Goal: Transaction & Acquisition: Purchase product/service

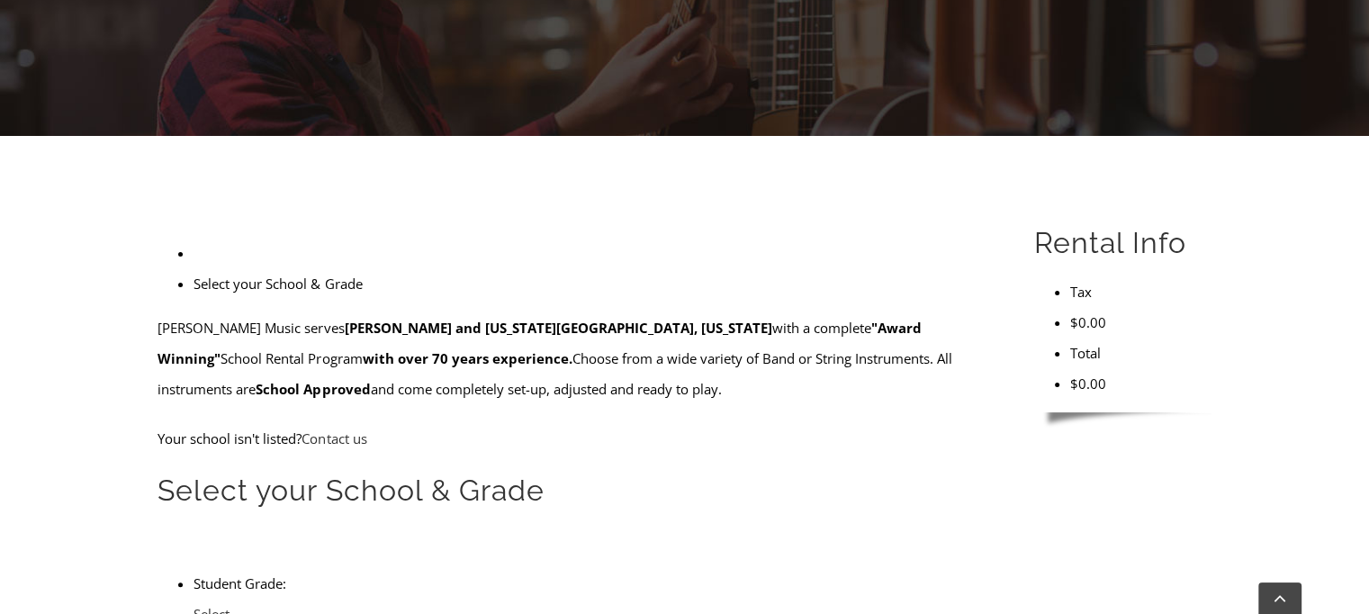
scroll to position [353, 0]
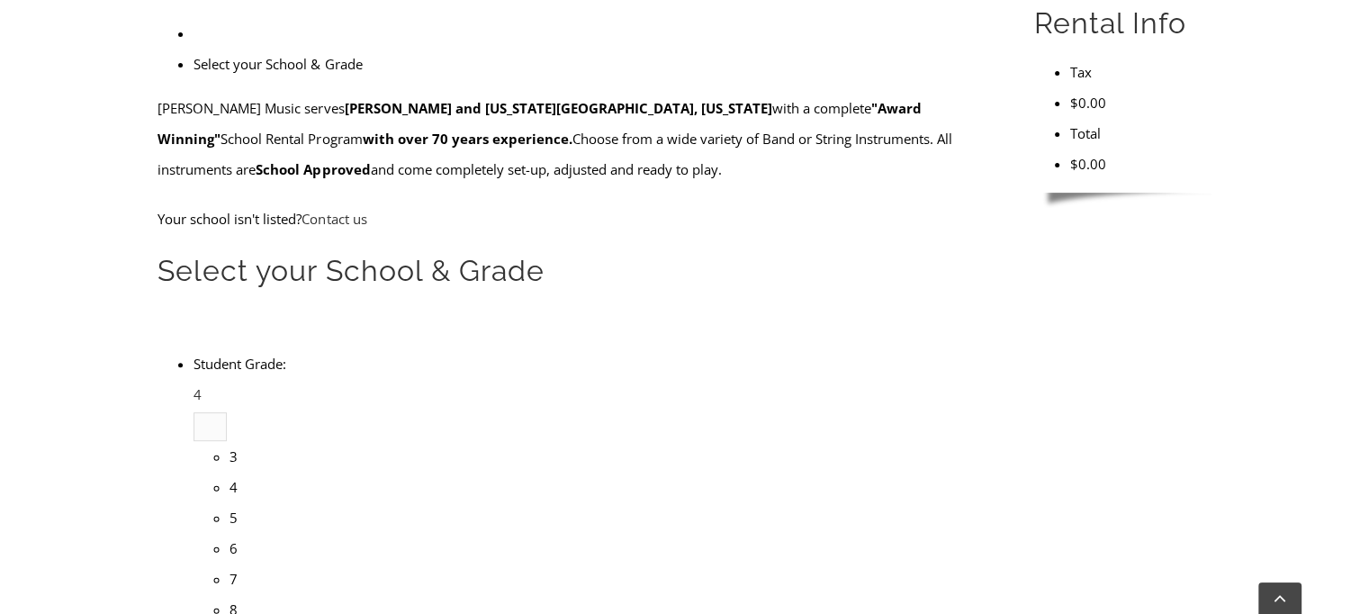
scroll to position [3063, 0]
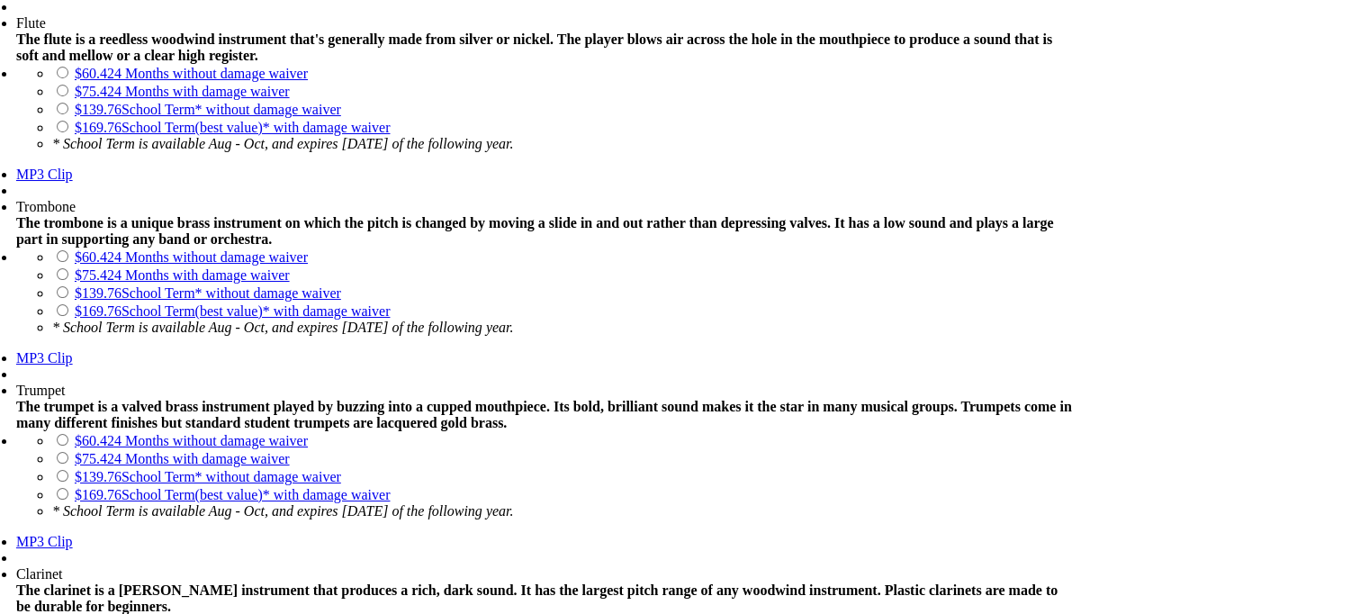
scroll to position [1681, 0]
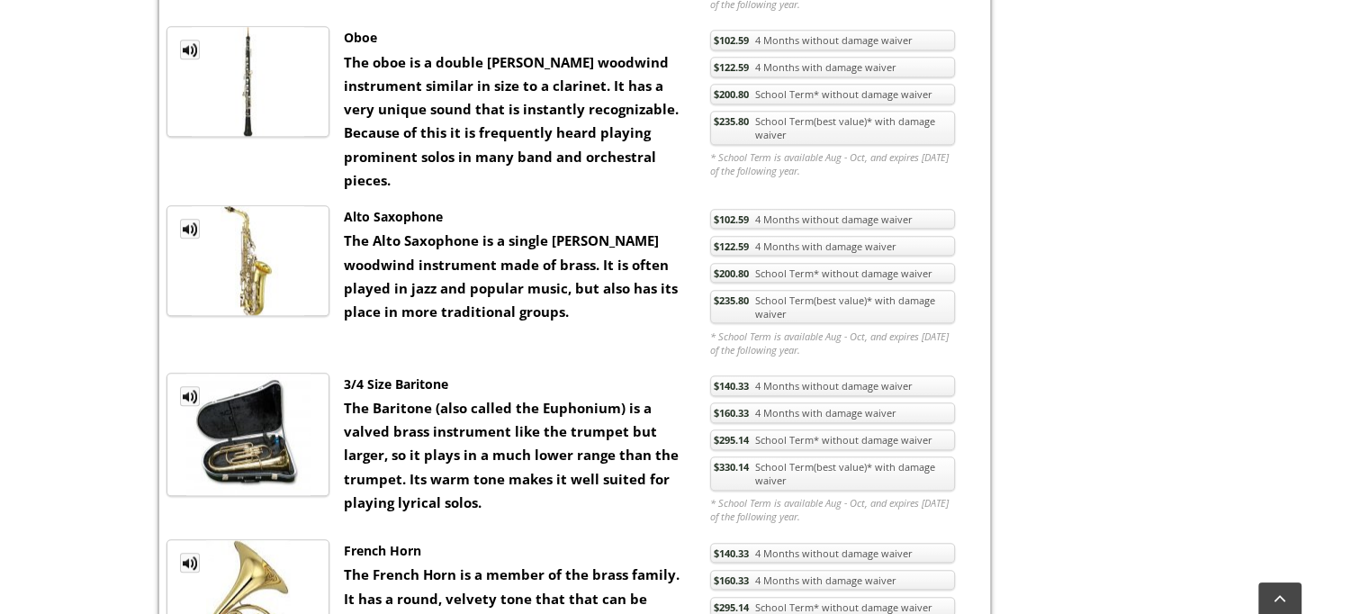
click at [775, 290] on link "$235.80 School Term(best value)* with damage waiver" at bounding box center [832, 307] width 245 height 34
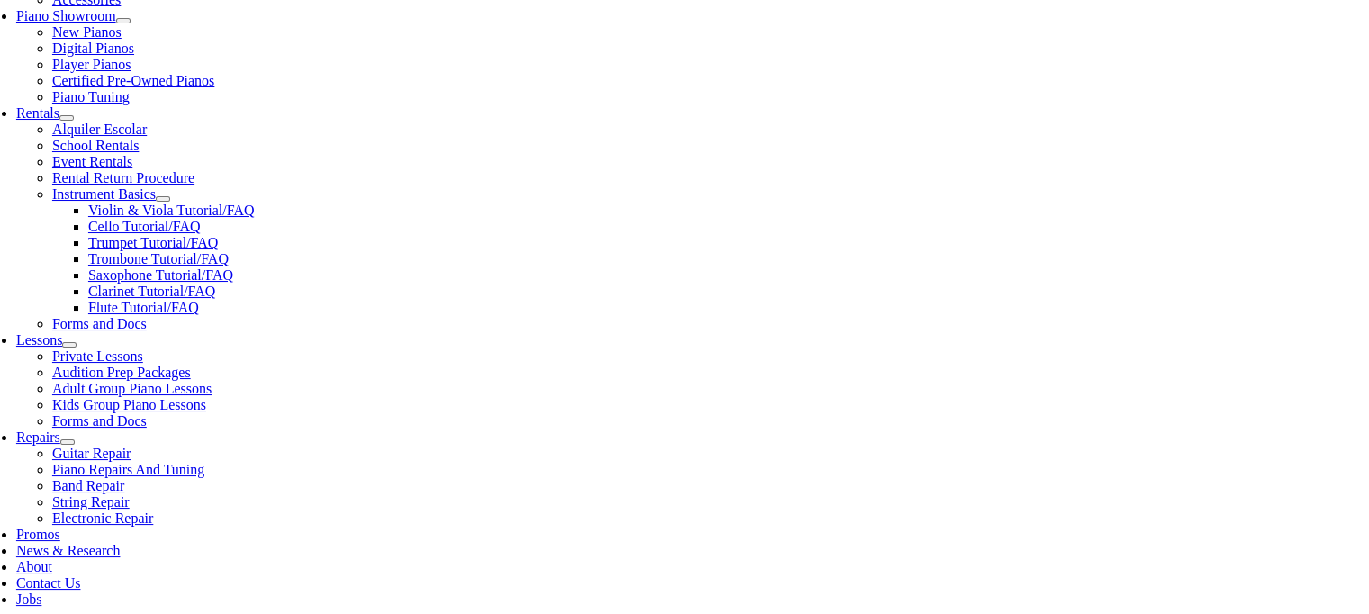
scroll to position [546, 0]
checkbox input"] "true"
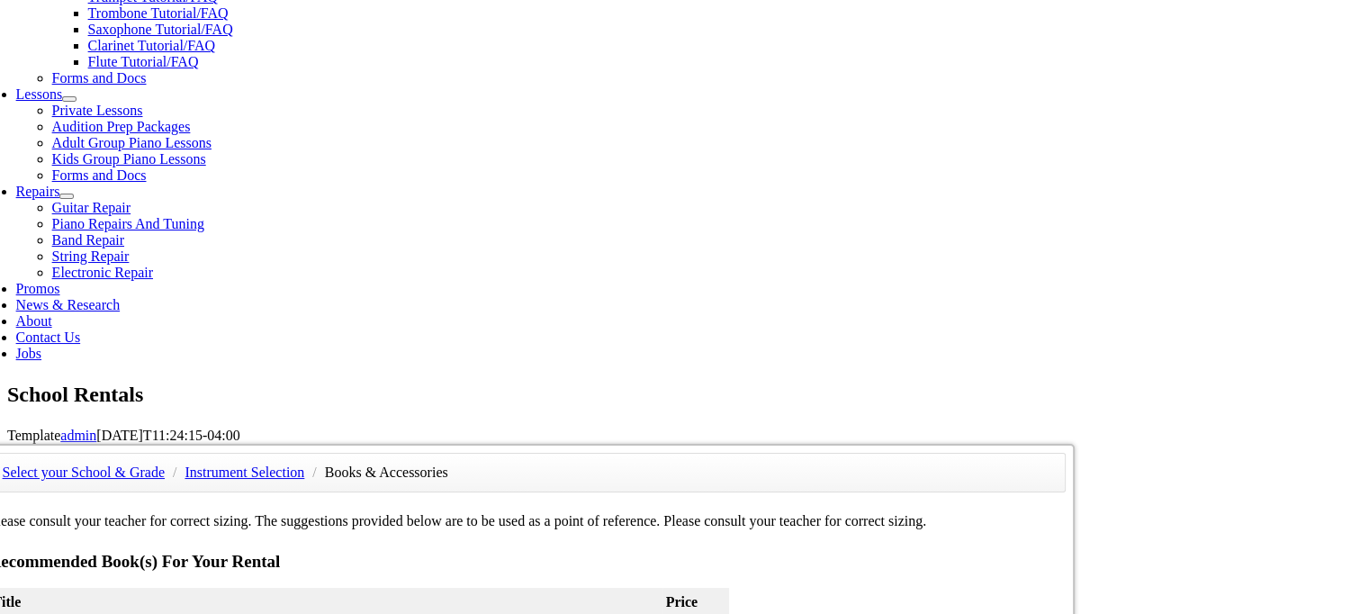
scroll to position [785, 0]
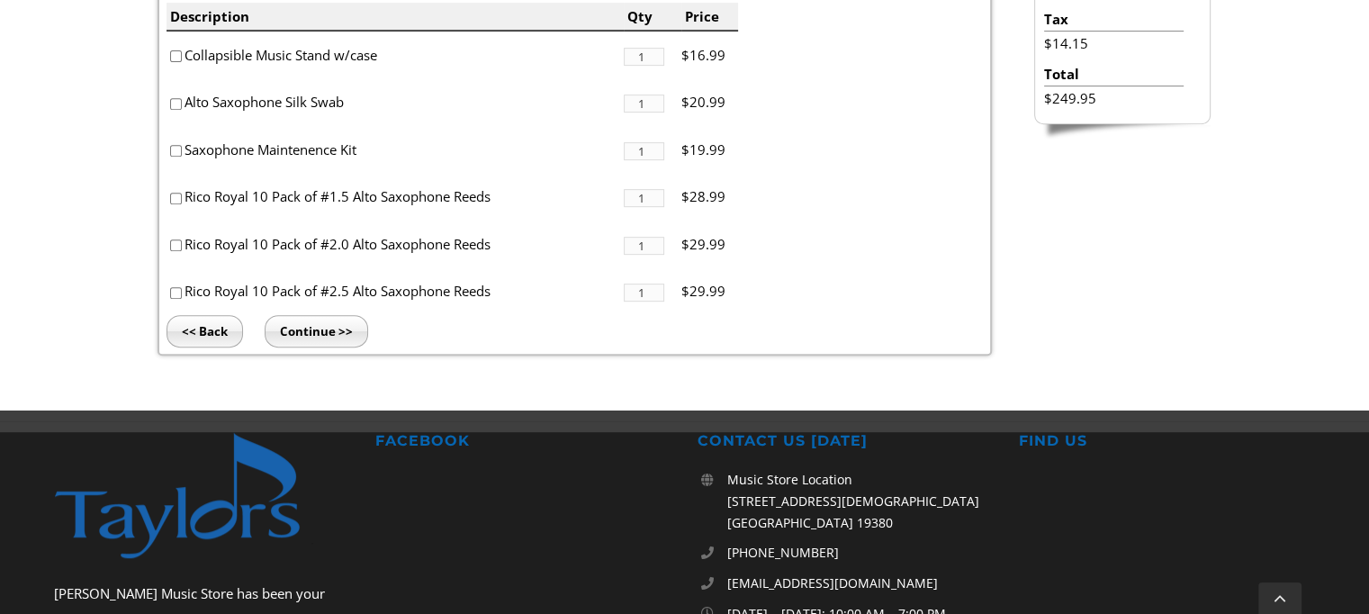
click at [180, 53] on input"] "checkbox" at bounding box center [176, 56] width 12 height 12
checkbox input"] "true"
click at [174, 76] on li "Collapsible Music Stand w/case" at bounding box center [394, 55] width 457 height 48
click at [174, 113] on li "Alto Saxophone Silk Swab" at bounding box center [394, 102] width 457 height 48
click at [173, 105] on input"] "checkbox" at bounding box center [176, 104] width 12 height 12
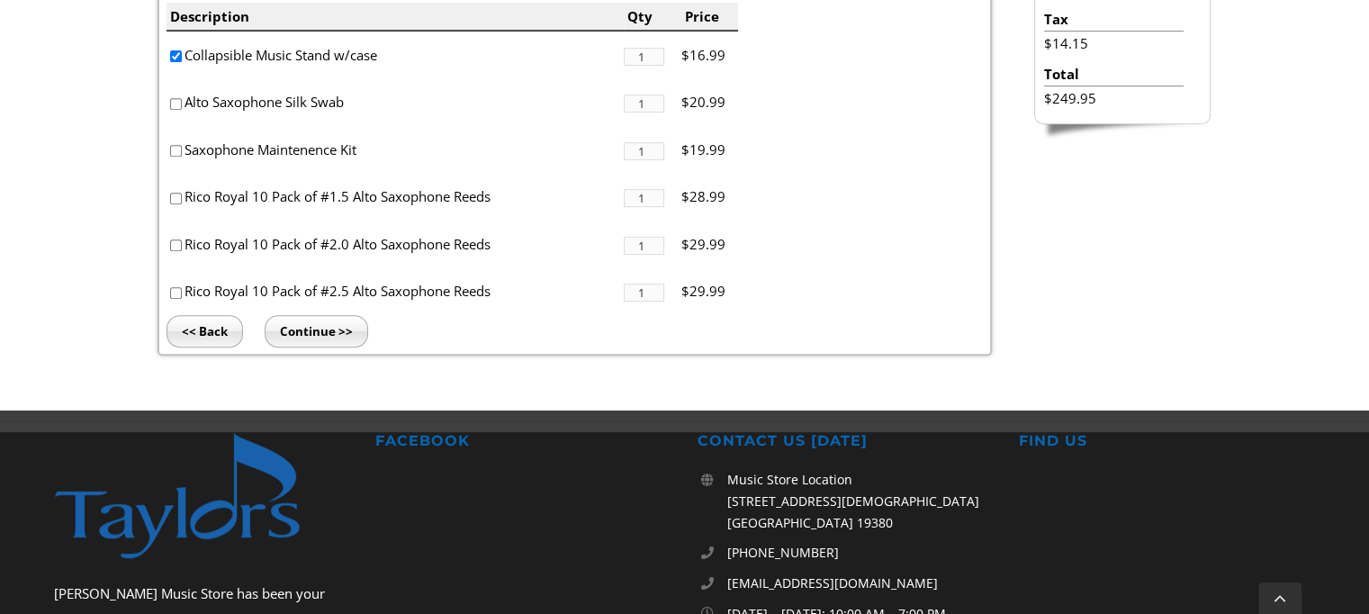
checkbox input"] "true"
click at [175, 152] on input"] "checkbox" at bounding box center [176, 151] width 12 height 12
checkbox input"] "true"
click at [176, 197] on input"] "checkbox" at bounding box center [176, 199] width 12 height 12
checkbox input"] "true"
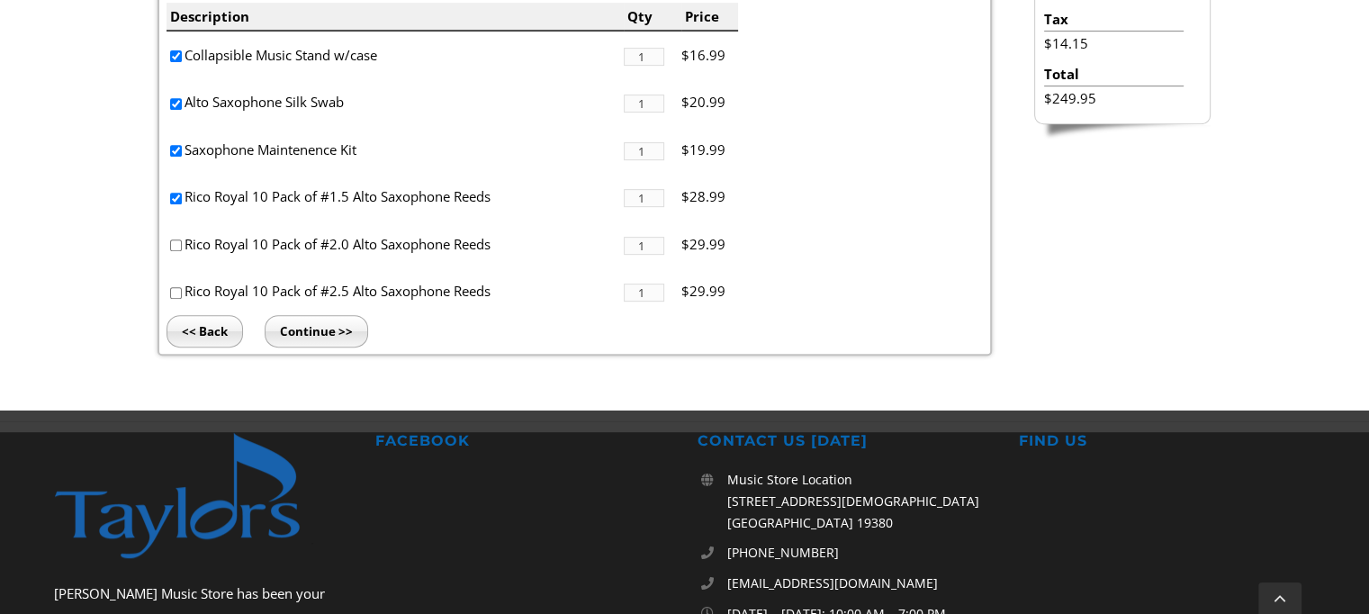
click at [177, 239] on input"] "checkbox" at bounding box center [176, 245] width 12 height 12
checkbox input"] "true"
click at [176, 287] on input"] "checkbox" at bounding box center [176, 293] width 12 height 12
checkbox input"] "true"
click at [178, 247] on input"] "checkbox" at bounding box center [176, 245] width 12 height 12
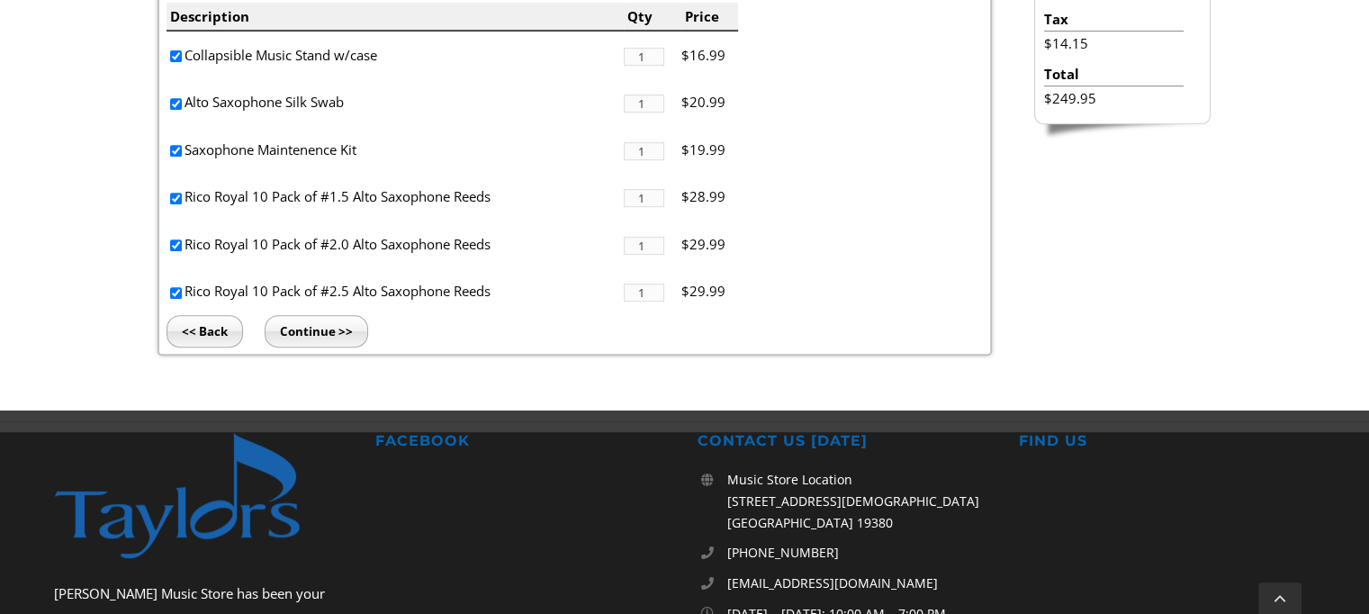
checkbox input"] "false"
click at [173, 300] on li "Rico Royal 10 Pack of #2.5 Alto Saxophone Reeds" at bounding box center [394, 291] width 457 height 48
click at [173, 293] on input"] "checkbox" at bounding box center [176, 293] width 12 height 12
checkbox input"] "false"
click at [174, 202] on input"] "checkbox" at bounding box center [176, 199] width 12 height 12
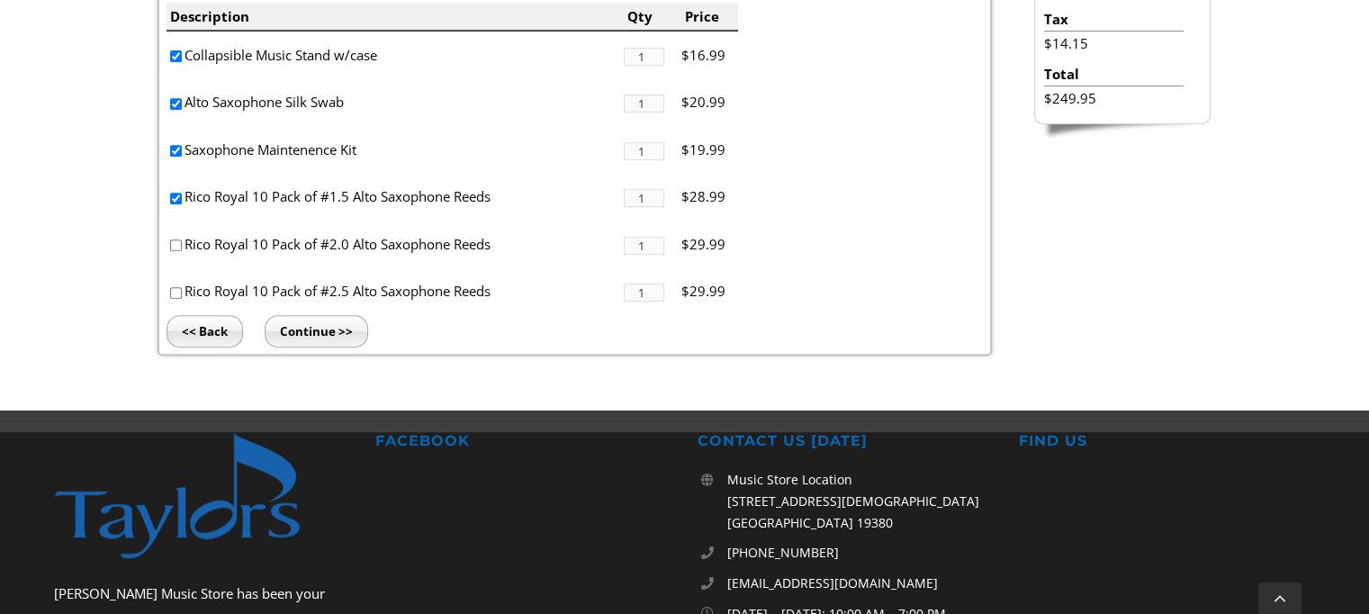
checkbox input"] "false"
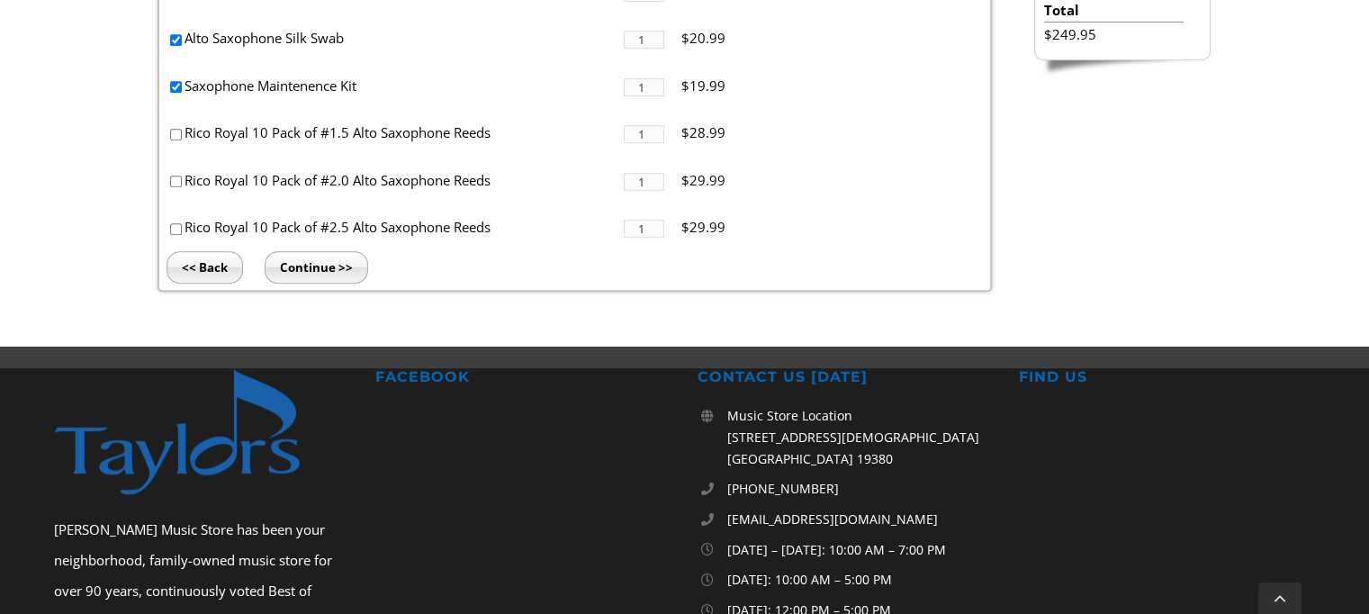
scroll to position [851, 0]
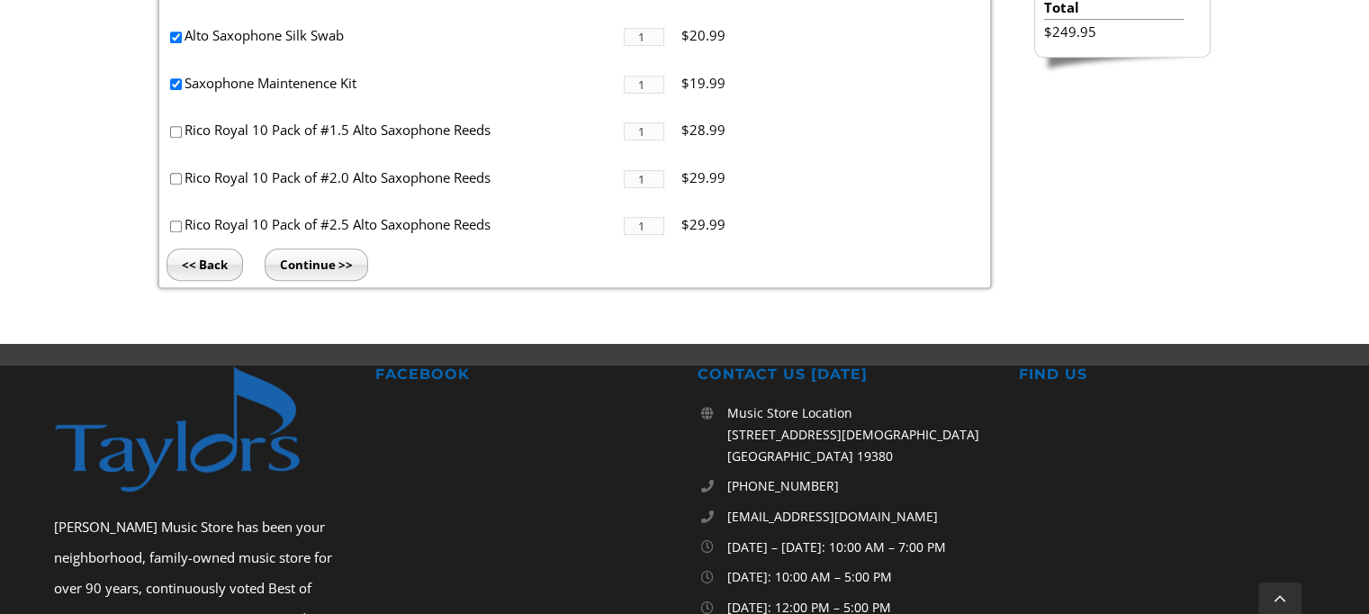
click at [322, 267] on input "Continue >>" at bounding box center [316, 264] width 103 height 32
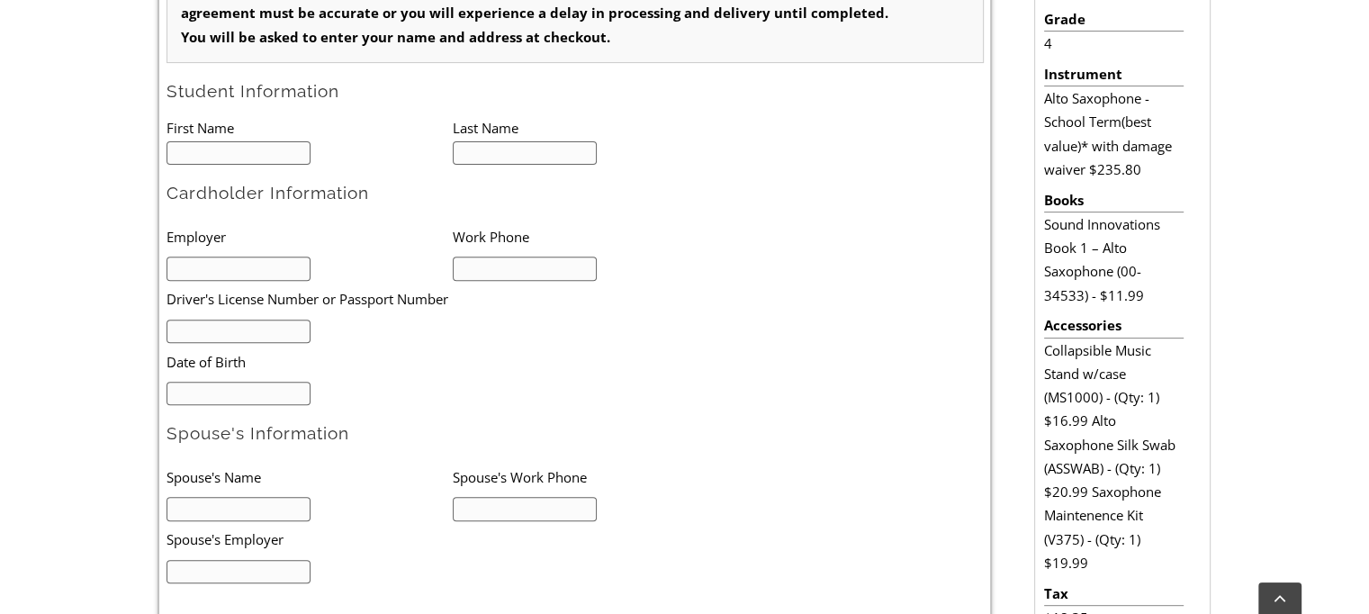
scroll to position [605, 0]
type input "1"
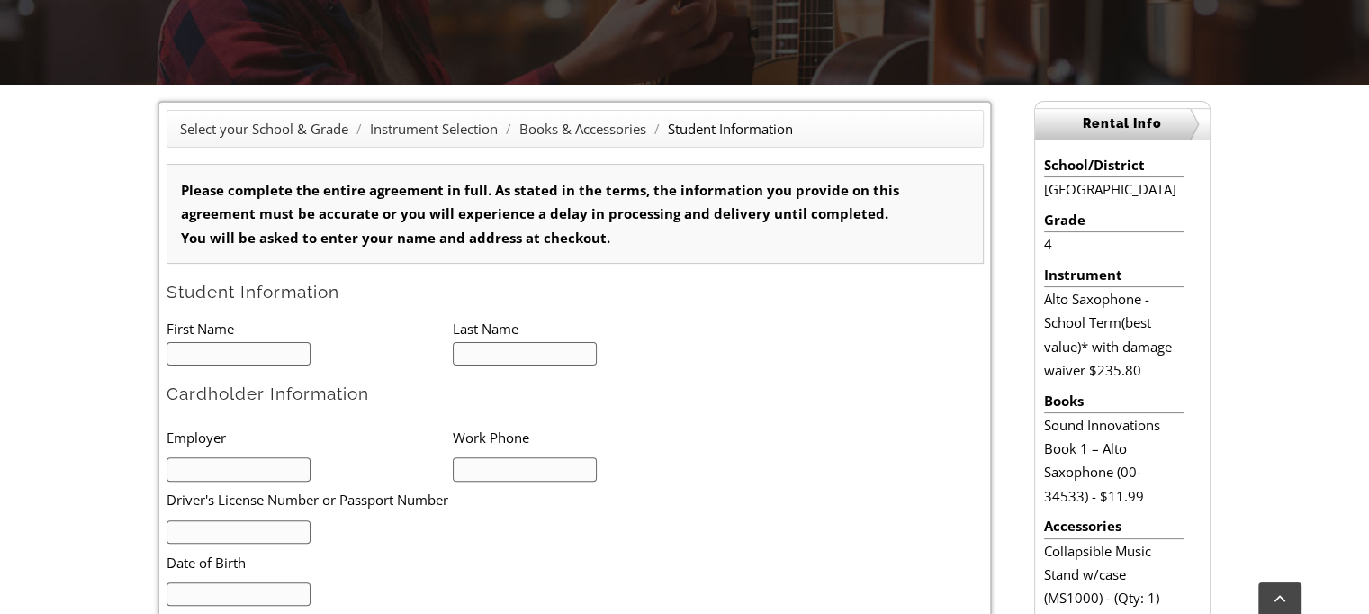
scroll to position [402, 0]
